Goal: Task Accomplishment & Management: Manage account settings

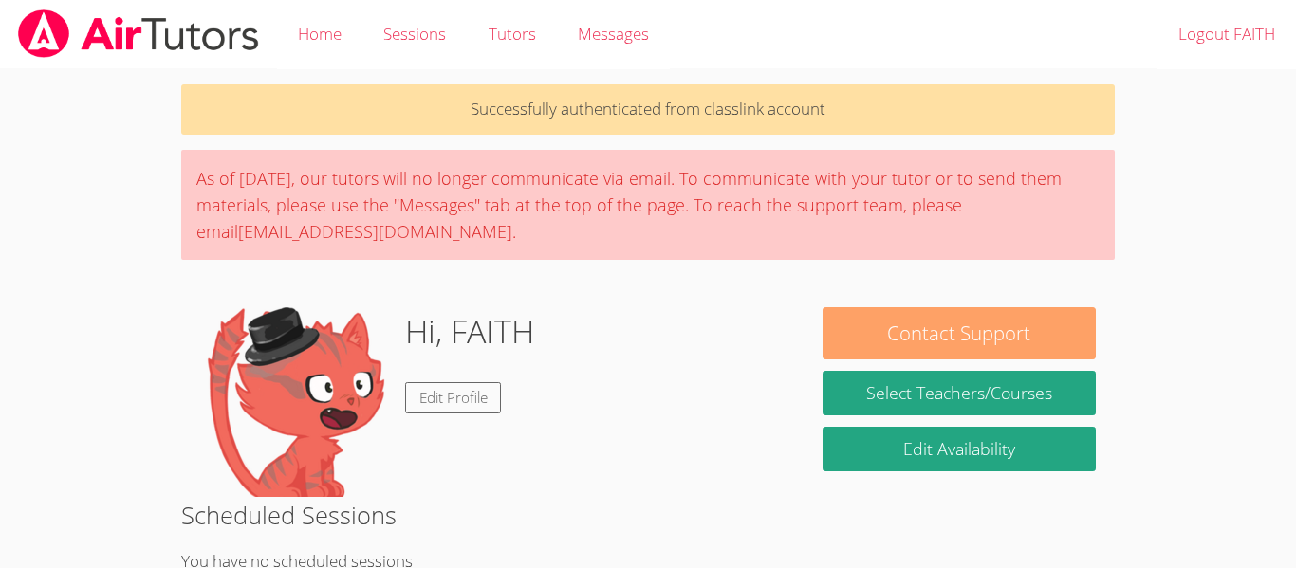
click at [1035, 340] on button "Contact Support" at bounding box center [959, 333] width 273 height 52
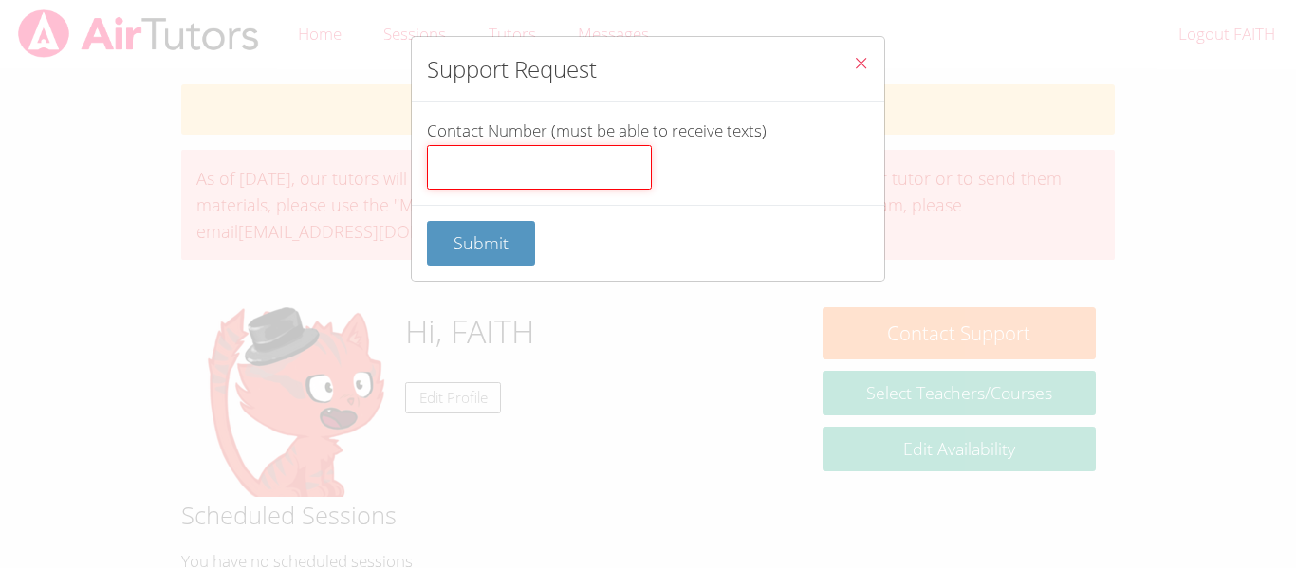
click at [634, 179] on input "Contact Number (must be able to receive texts)" at bounding box center [539, 168] width 225 height 46
click at [866, 61] on icon "Close" at bounding box center [861, 63] width 16 height 16
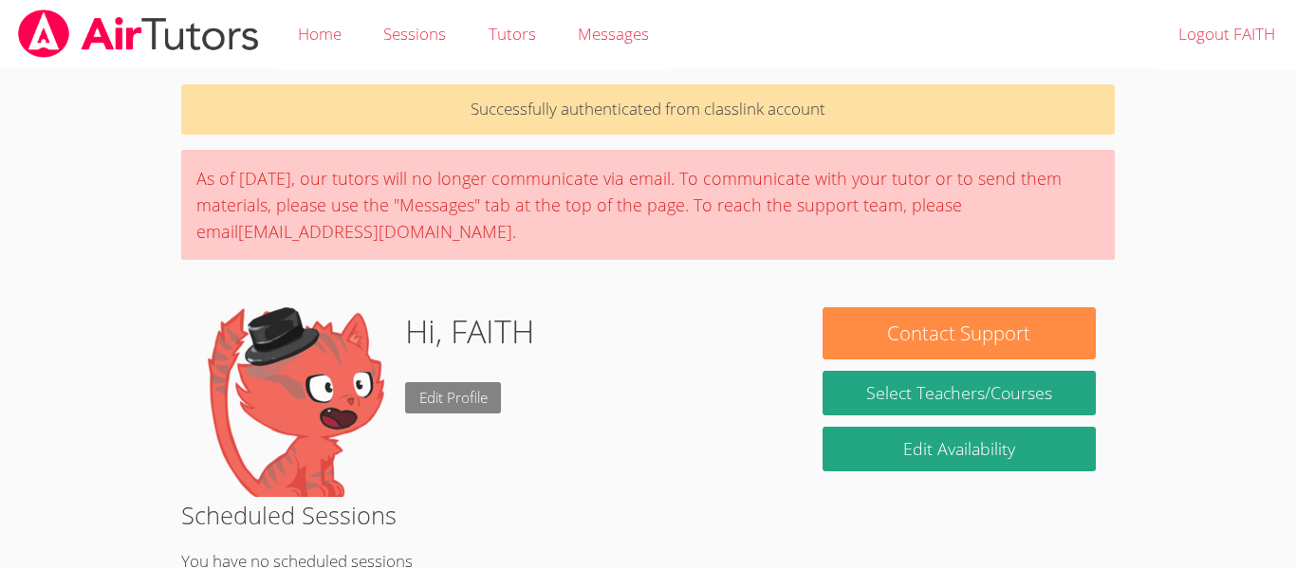
click at [417, 406] on link "Edit Profile" at bounding box center [453, 397] width 97 height 31
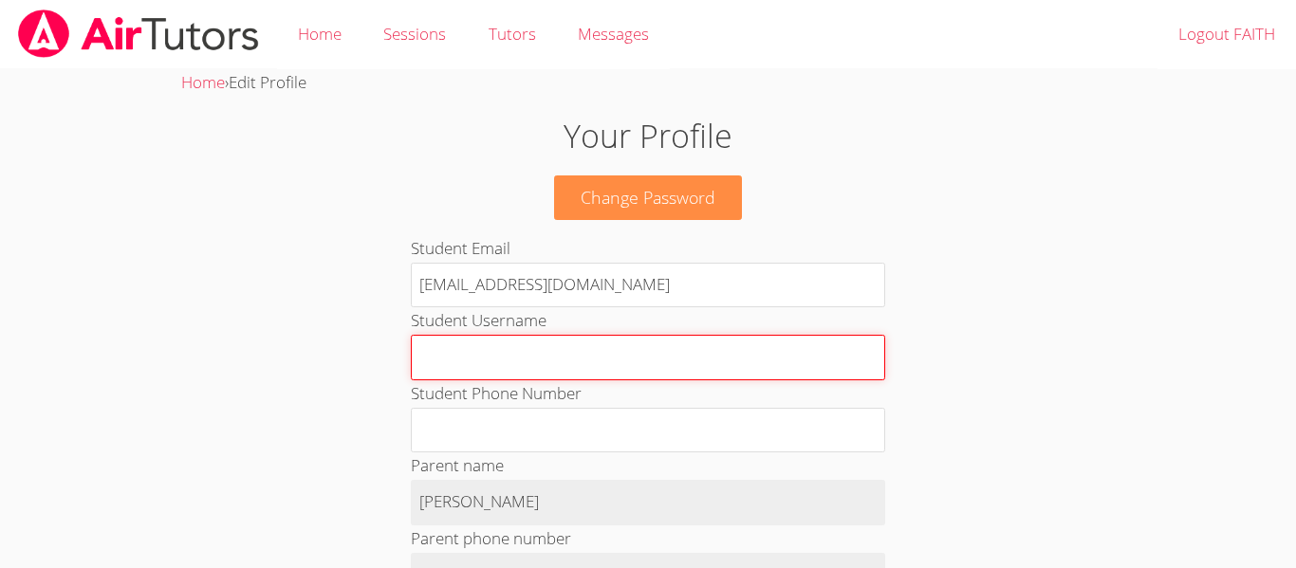
click at [471, 354] on input "Student Username" at bounding box center [648, 358] width 474 height 46
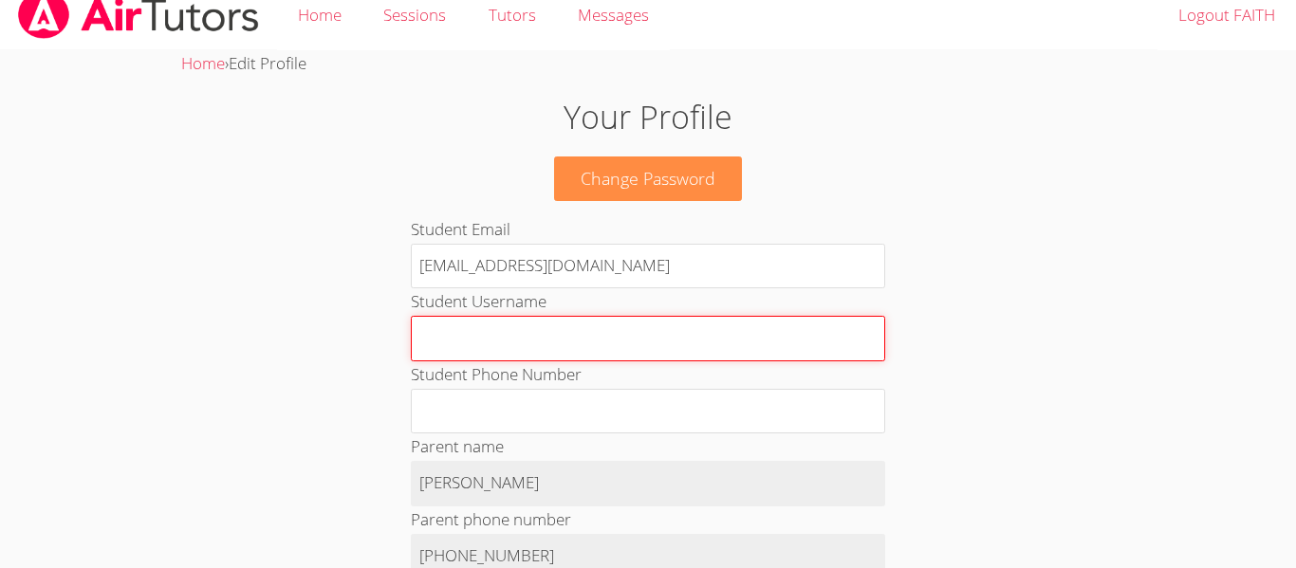
scroll to position [18, 0]
